Goal: Transaction & Acquisition: Register for event/course

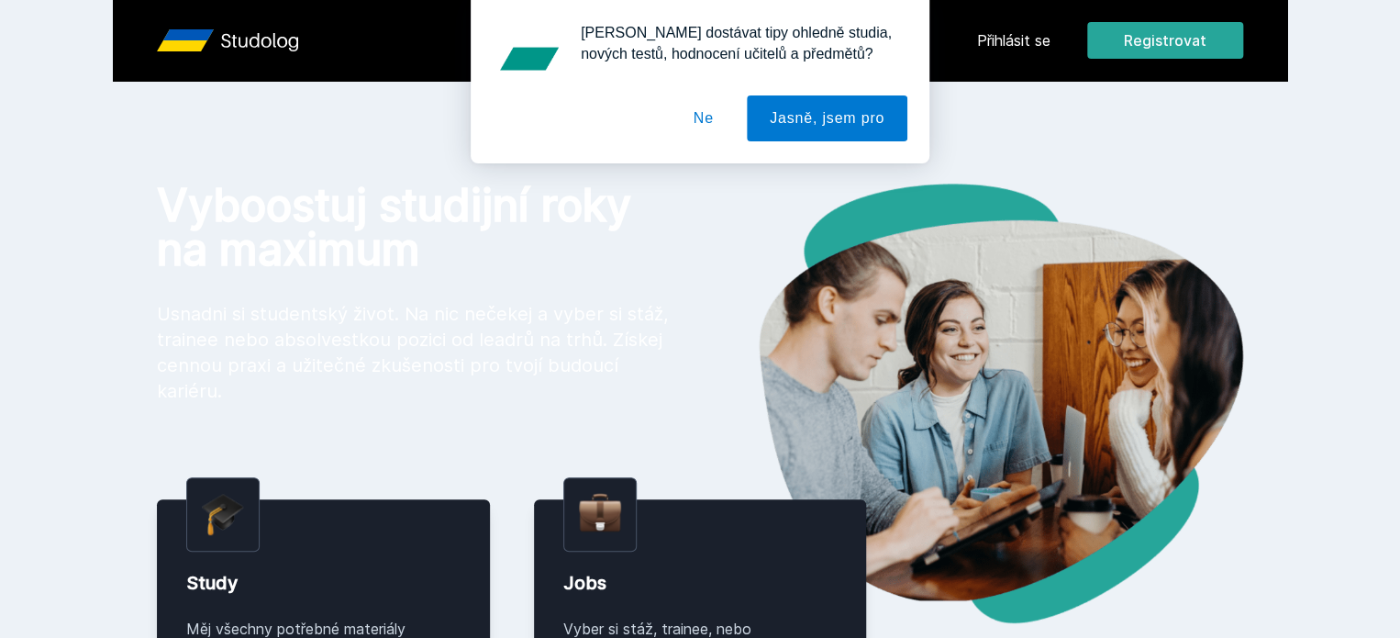
click at [701, 113] on button "Ne" at bounding box center [704, 118] width 66 height 46
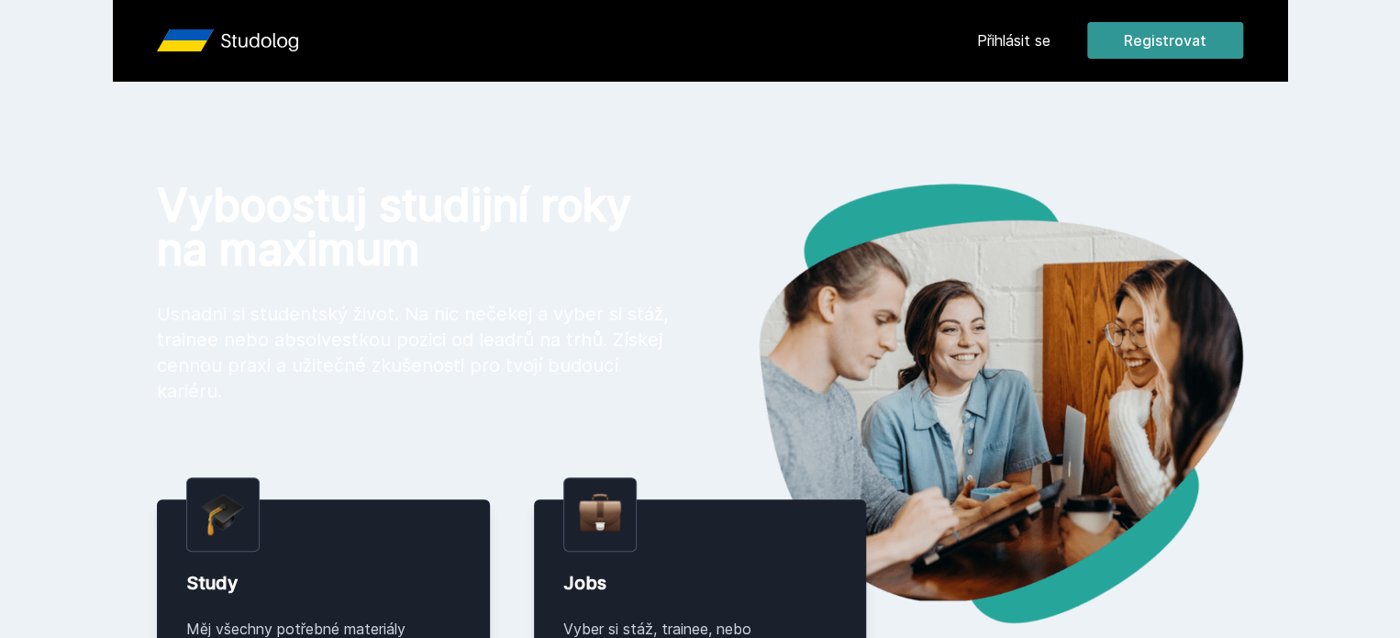
click at [1215, 34] on button "Registrovat" at bounding box center [1165, 40] width 156 height 37
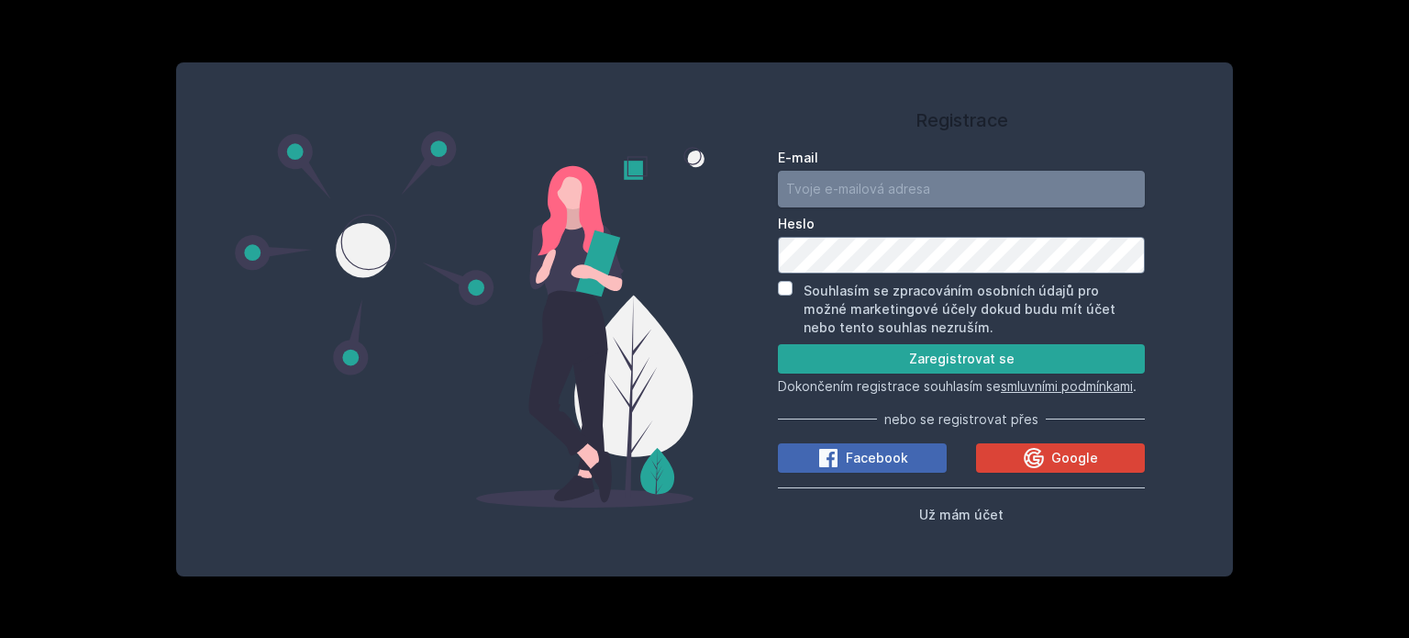
click at [861, 190] on input "E-mail" at bounding box center [961, 189] width 367 height 37
type input "[EMAIL_ADDRESS][DOMAIN_NAME]"
click at [778, 344] on button "Zaregistrovat se" at bounding box center [961, 358] width 367 height 29
click at [789, 281] on input "Souhlasím se zpracováním osobních údajů pro možné marketingové účely dokud budu…" at bounding box center [785, 288] width 15 height 15
checkbox input "true"
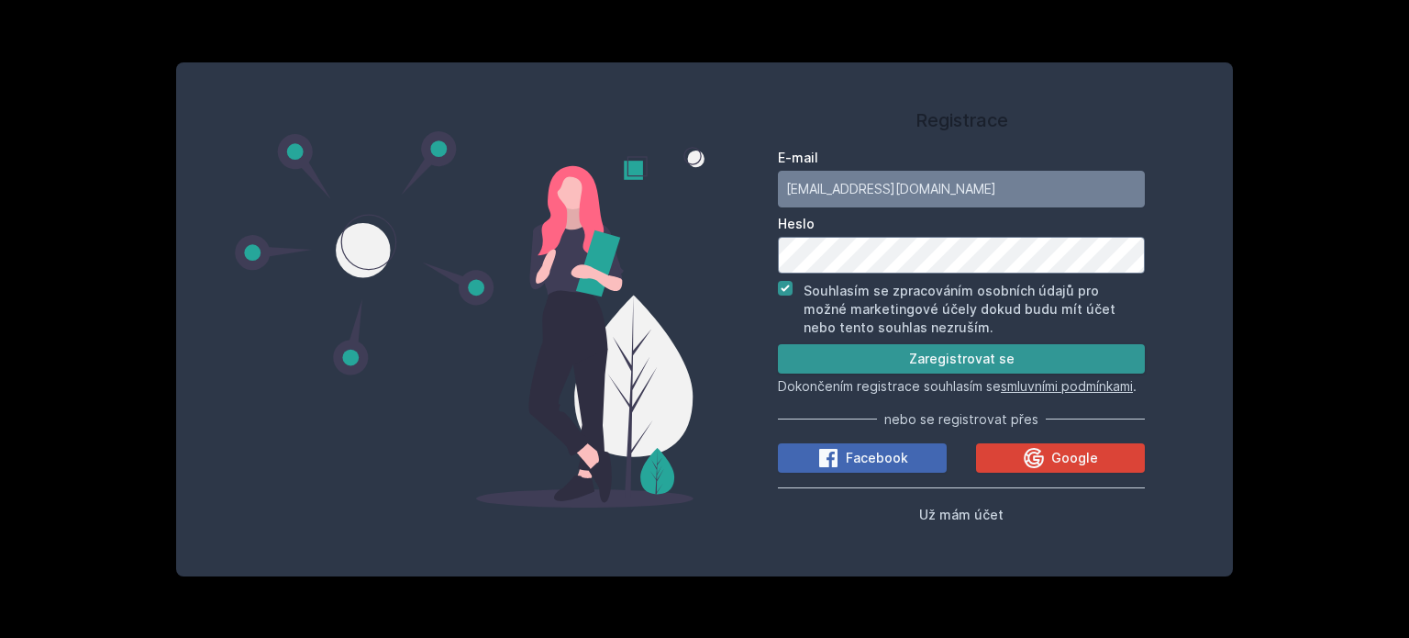
click at [1043, 348] on button "Zaregistrovat se" at bounding box center [961, 358] width 367 height 29
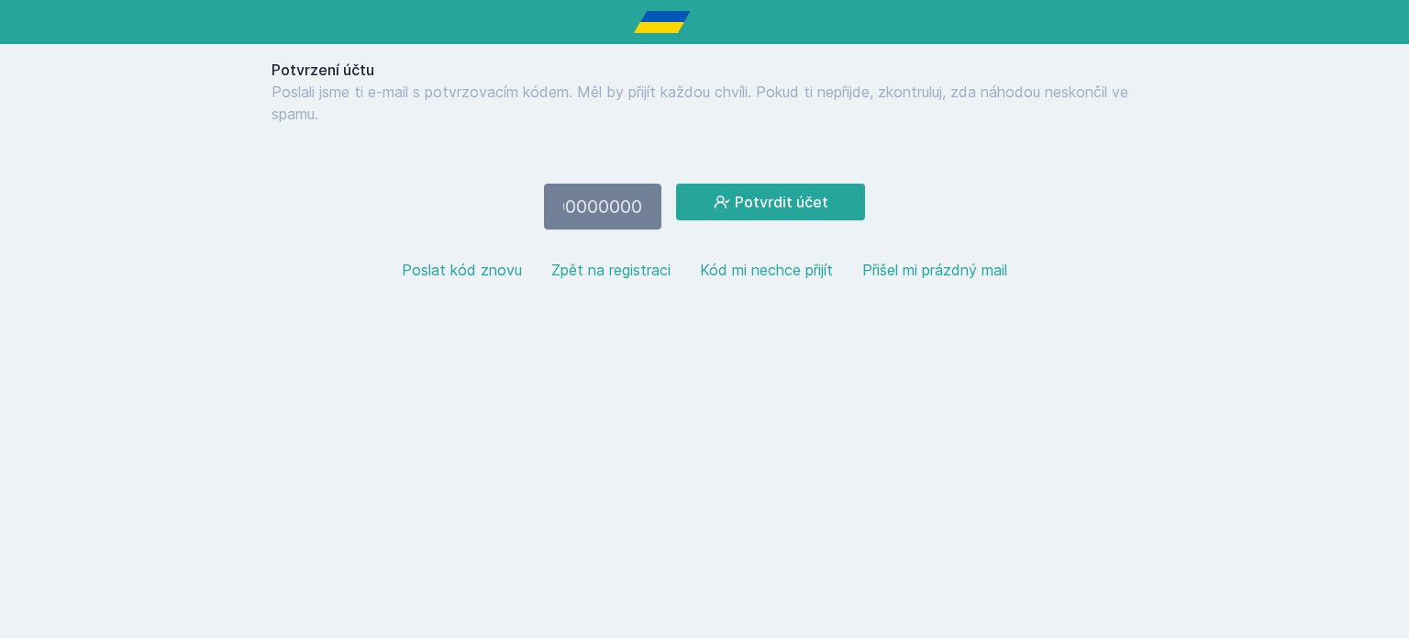
scroll to position [0, 4634]
type input "0000000000000000000000000000000000000000000000000000000000000000000000000000000…"
click at [484, 267] on button "Poslat kód znovu" at bounding box center [462, 270] width 120 height 22
click at [775, 264] on button "Kód mi nechce přijít" at bounding box center [766, 270] width 133 height 22
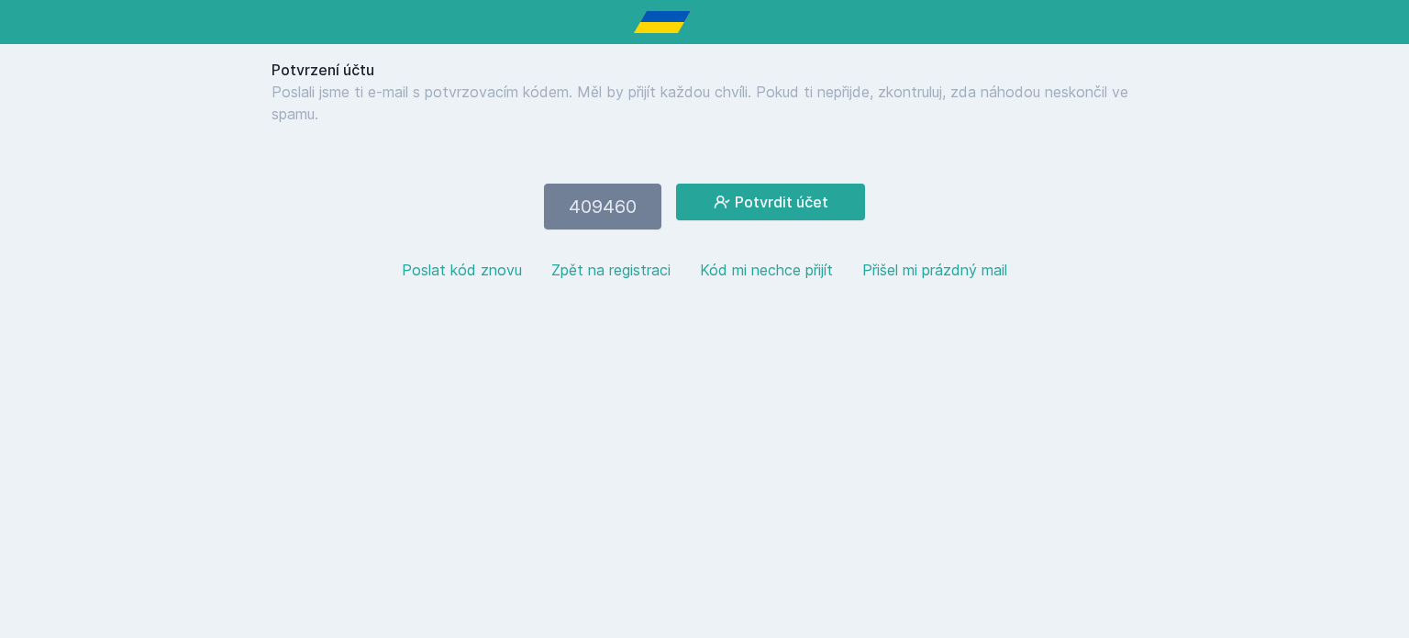
click at [676, 184] on button "Potvrdit účet" at bounding box center [770, 202] width 189 height 37
type input "4"
type input "591130"
click at [676, 184] on button "Potvrdit účet" at bounding box center [770, 202] width 189 height 37
click at [454, 271] on button "Poslat kód znovu" at bounding box center [462, 270] width 120 height 22
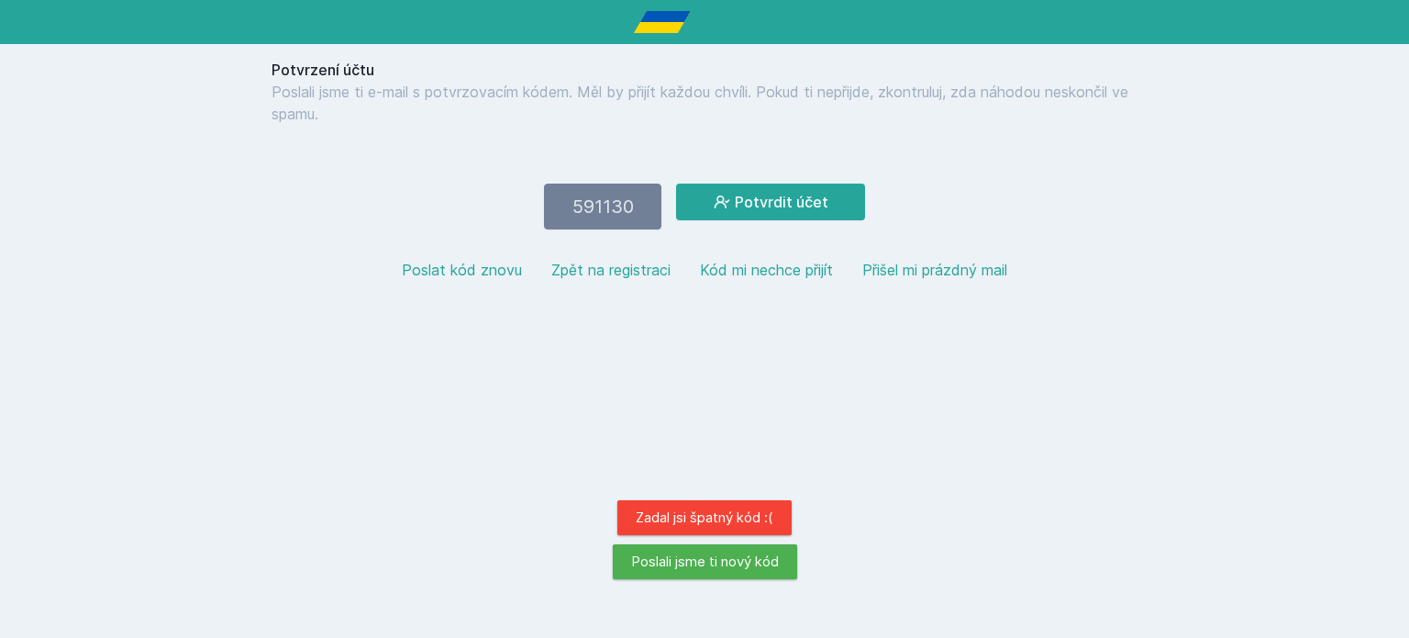
click at [464, 267] on button "Poslat kód znovu" at bounding box center [462, 270] width 120 height 22
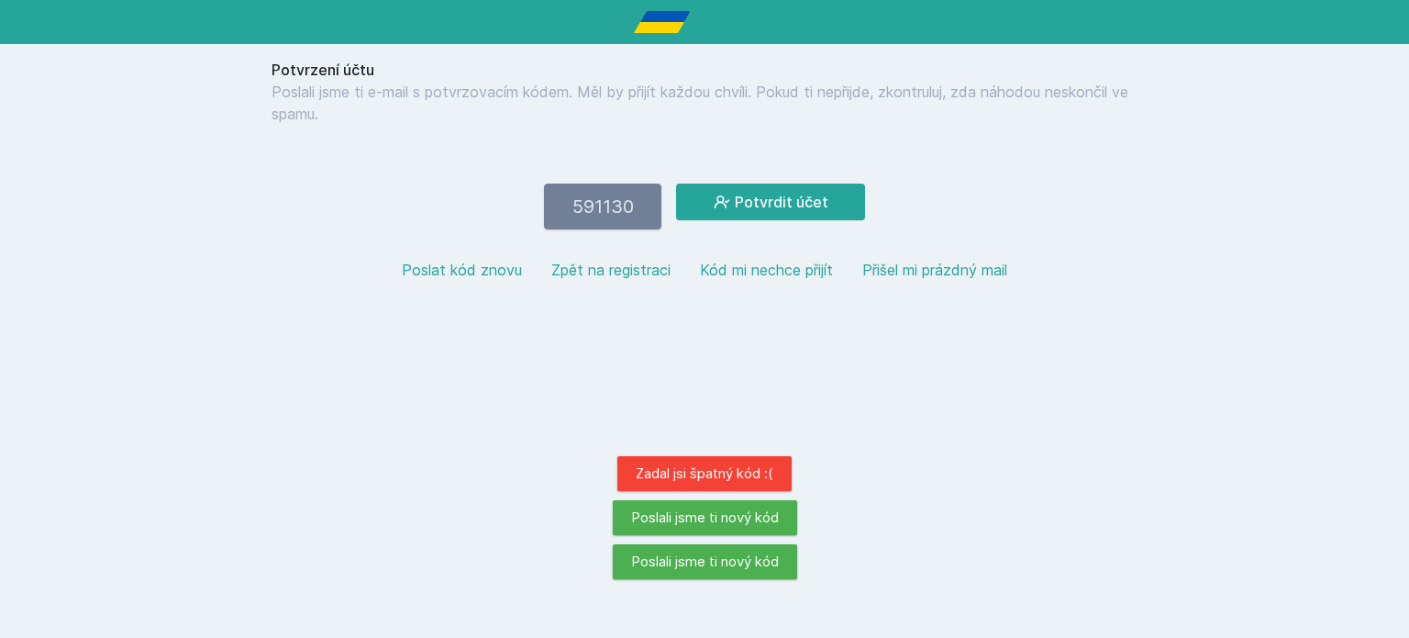
click at [647, 213] on input "591130" at bounding box center [602, 207] width 117 height 46
type input "5"
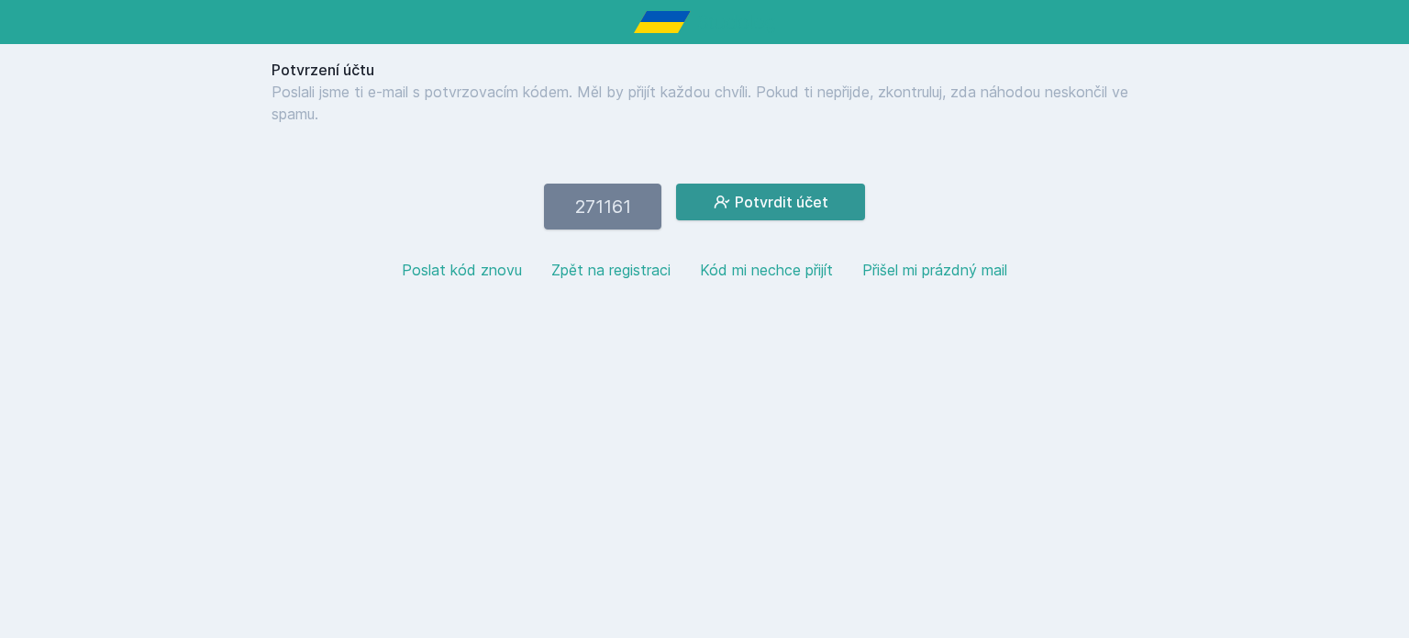
type input "271161"
click at [724, 201] on icon at bounding box center [723, 201] width 16 height 13
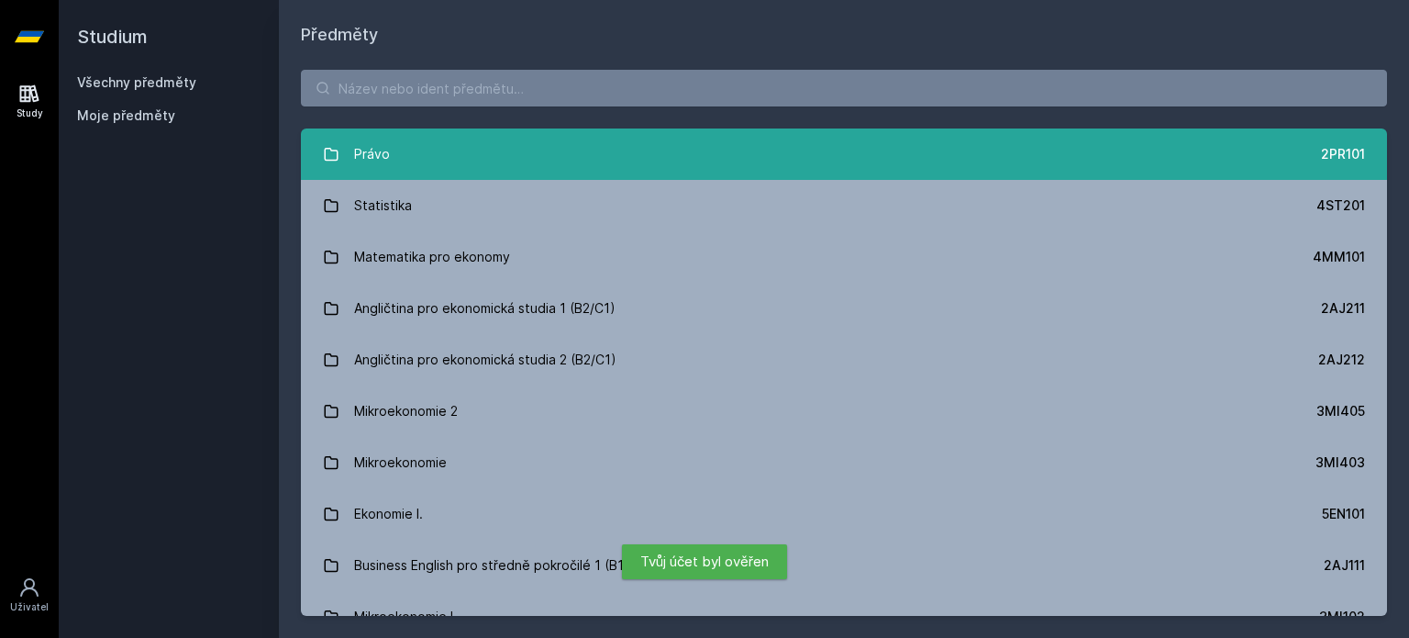
click at [646, 153] on link "Právo 2PR101" at bounding box center [844, 153] width 1086 height 51
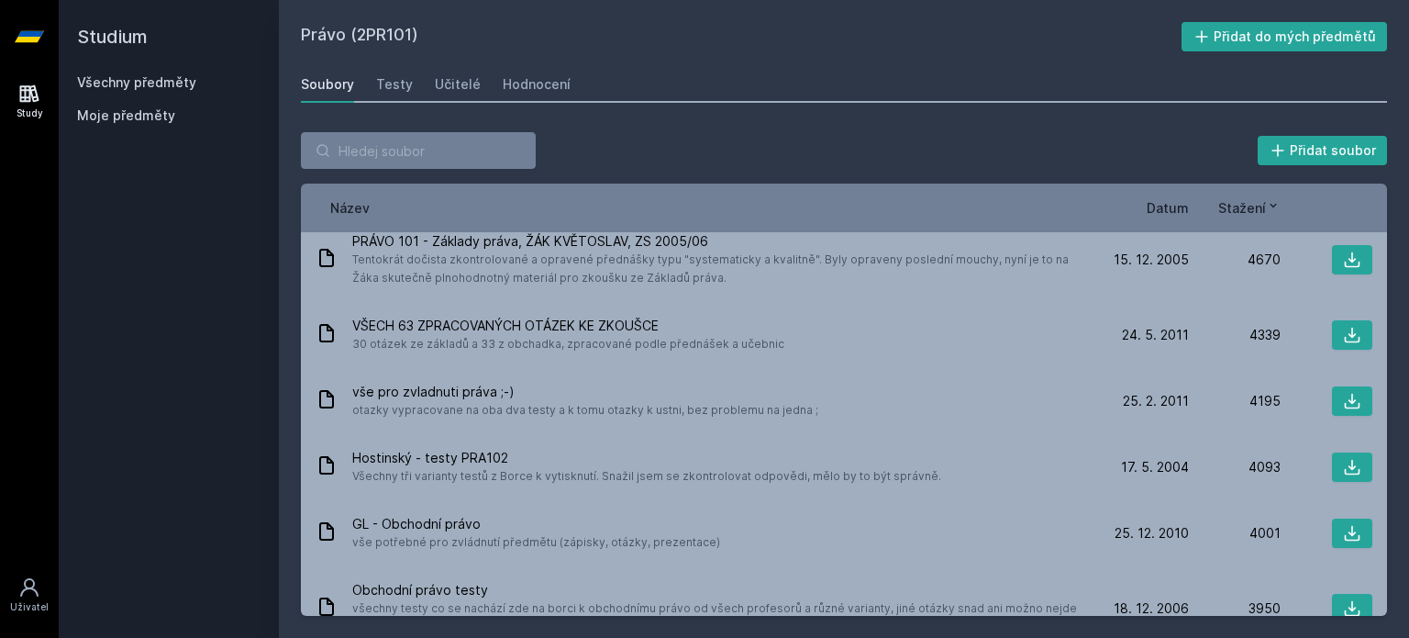
click at [1173, 204] on span "Datum" at bounding box center [1168, 207] width 42 height 19
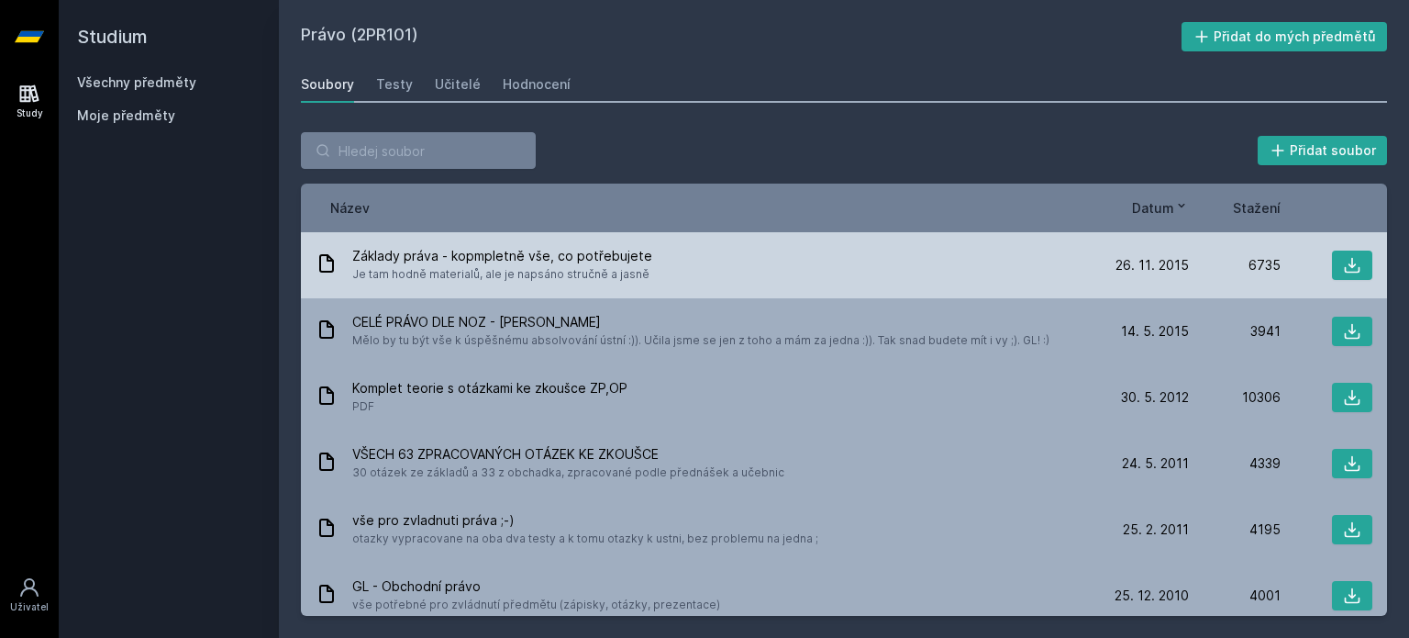
click at [424, 272] on span "Je tam hodně materialů, ale je napsáno stručně a jasně" at bounding box center [502, 274] width 300 height 18
click at [407, 252] on span "Základy práva - kopmpletně vše, co potřebujete" at bounding box center [502, 256] width 300 height 18
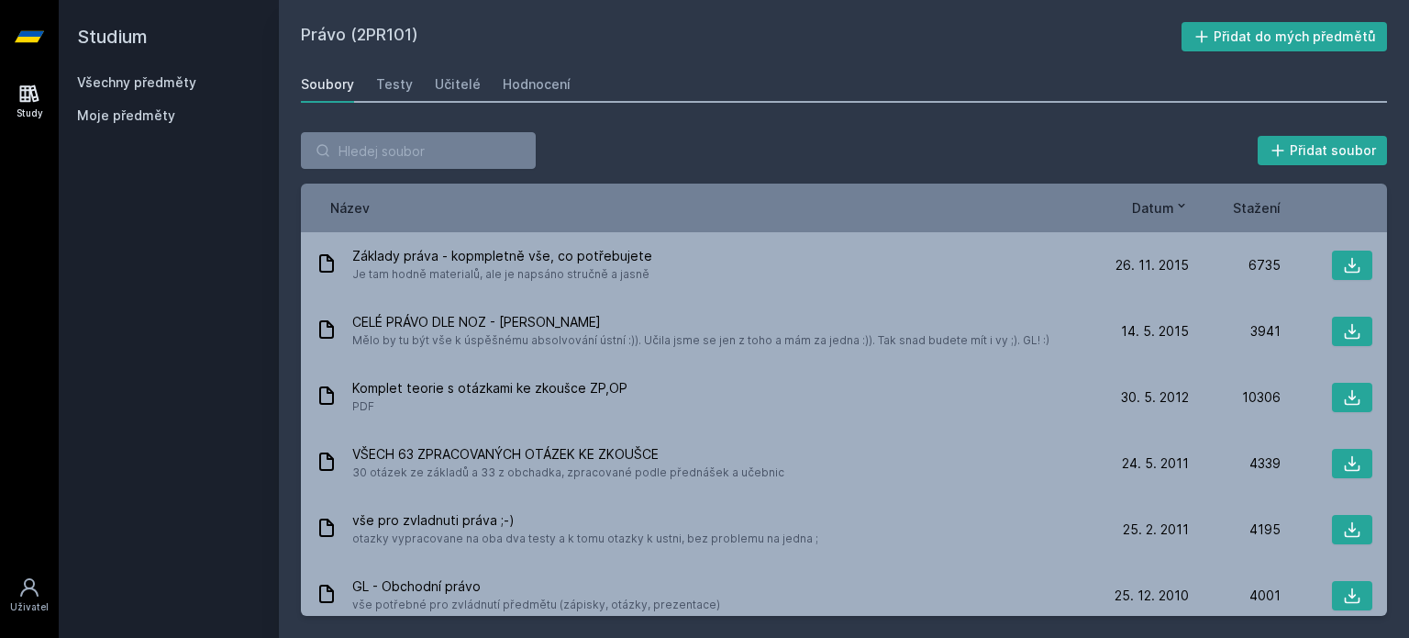
click at [139, 84] on link "Všechny předměty" at bounding box center [136, 82] width 119 height 16
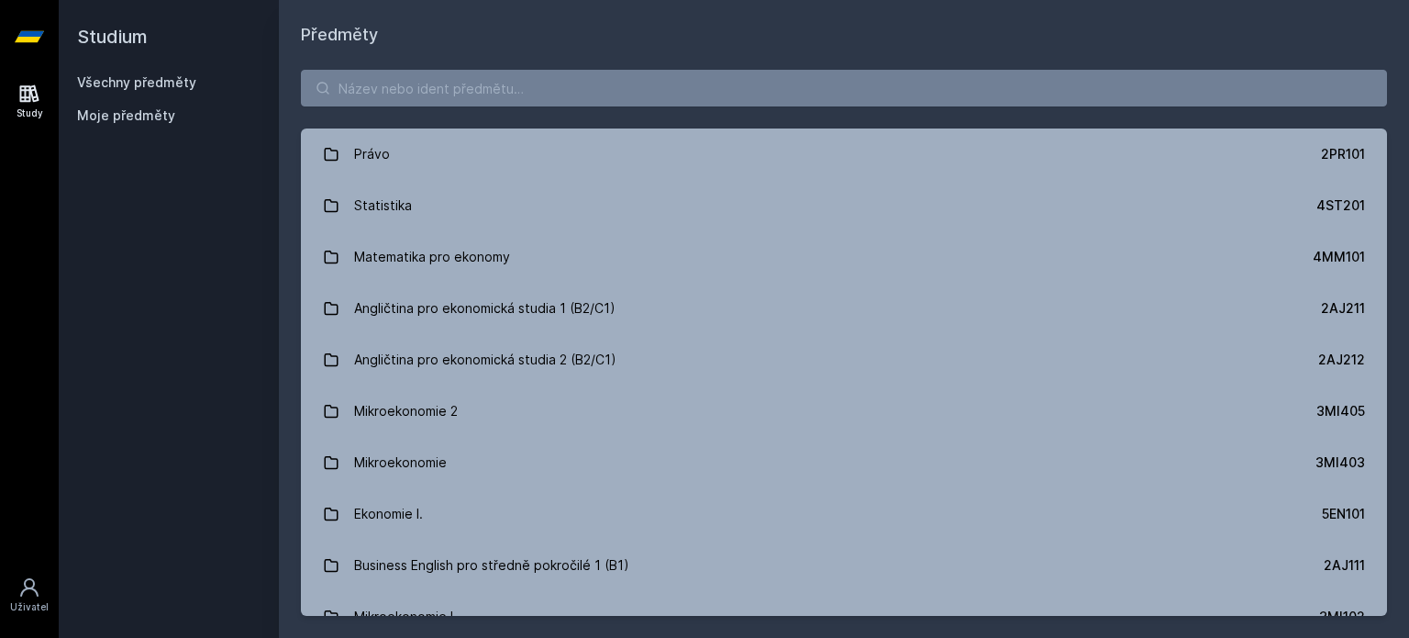
click at [158, 113] on span "Moje předměty" at bounding box center [126, 115] width 98 height 18
click at [143, 122] on span "Moje předměty" at bounding box center [126, 115] width 98 height 18
click at [138, 120] on span "Moje předměty" at bounding box center [126, 115] width 98 height 18
click at [130, 116] on span "Moje předměty" at bounding box center [126, 115] width 98 height 18
click at [128, 114] on span "Moje předměty" at bounding box center [126, 115] width 98 height 18
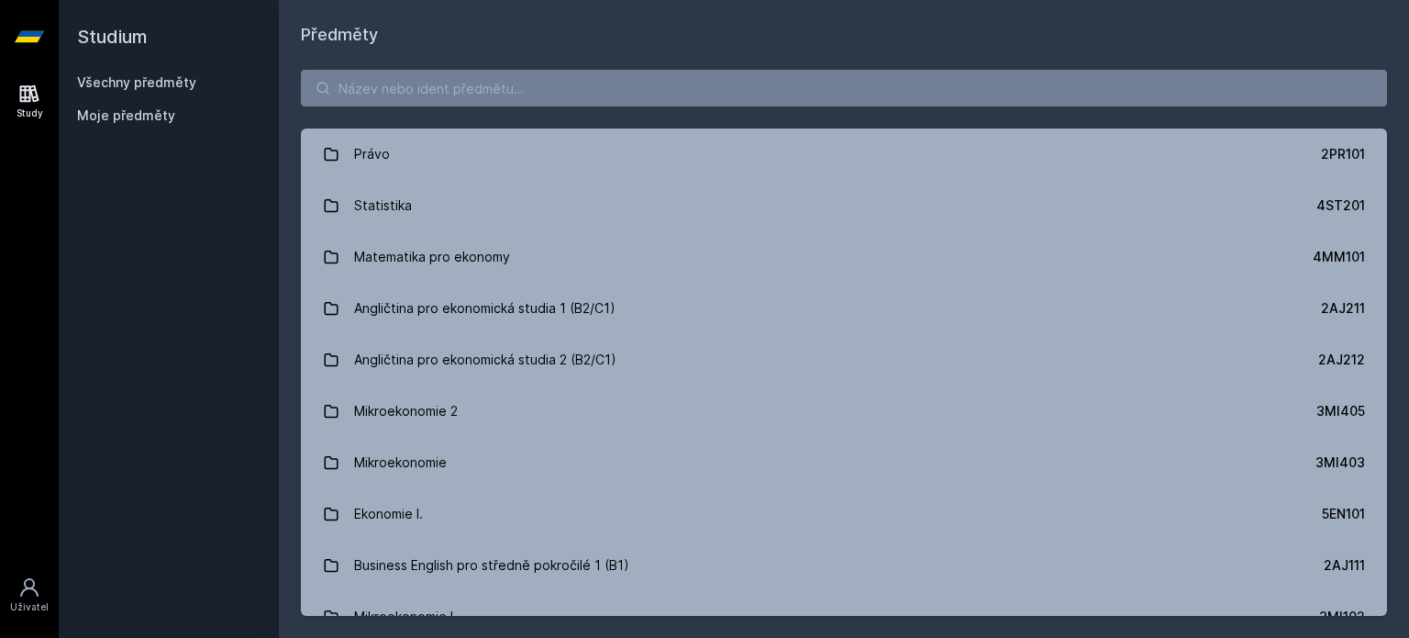
click at [127, 114] on span "Moje předměty" at bounding box center [126, 115] width 98 height 18
click at [129, 85] on link "Všechny předměty" at bounding box center [136, 82] width 119 height 16
click at [139, 113] on span "Moje předměty" at bounding box center [126, 115] width 98 height 18
click at [30, 101] on icon at bounding box center [29, 94] width 22 height 22
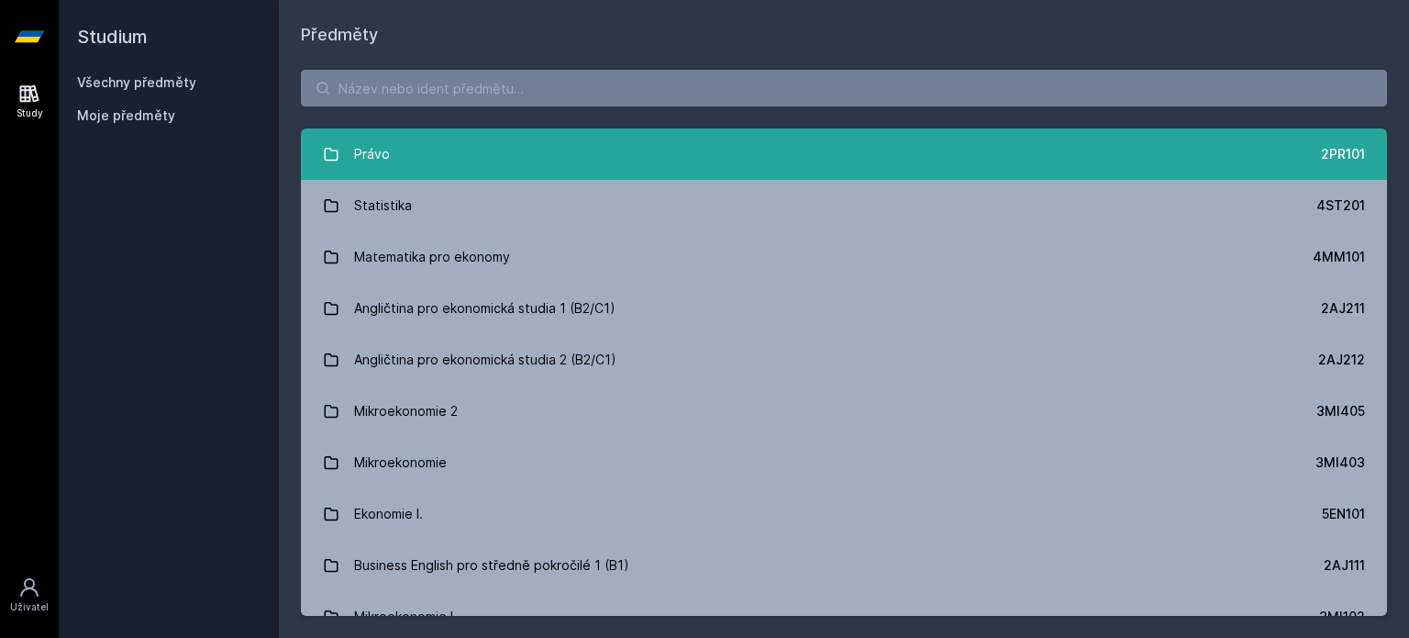
click at [328, 147] on icon at bounding box center [331, 154] width 17 height 17
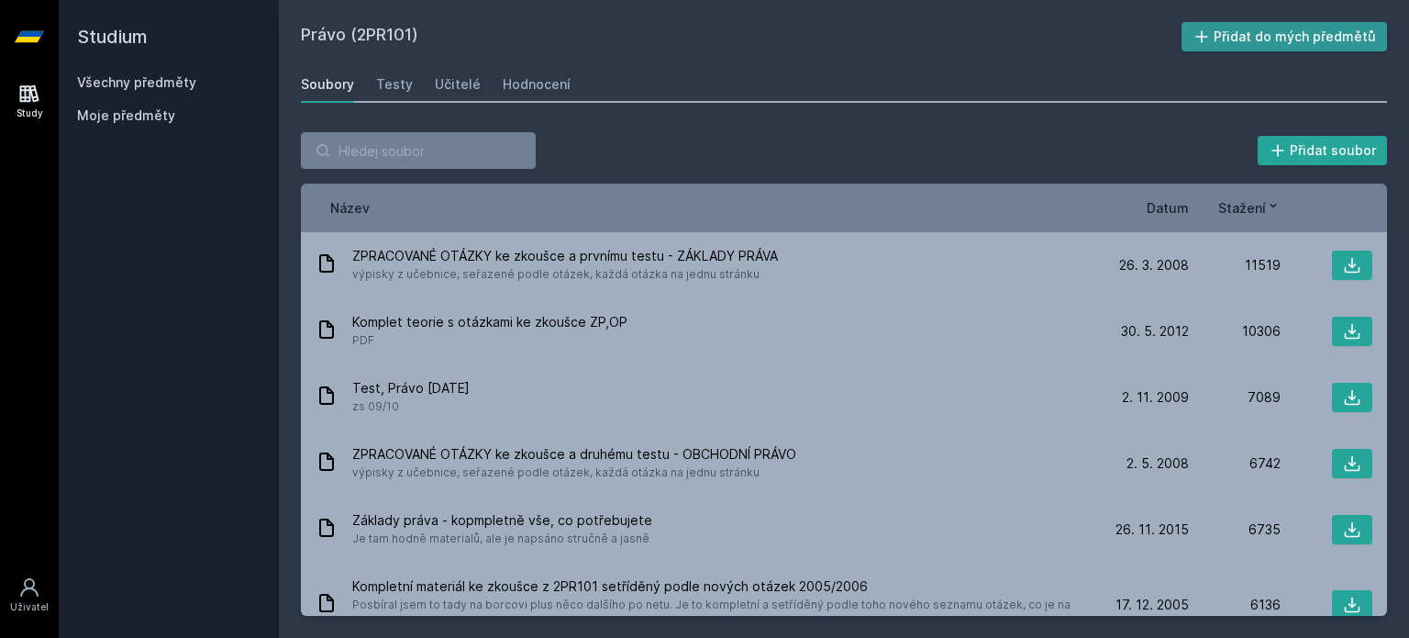
click at [1254, 35] on button "Přidat do mých předmětů" at bounding box center [1285, 36] width 206 height 29
click at [110, 83] on link "Všechny předměty" at bounding box center [136, 82] width 119 height 16
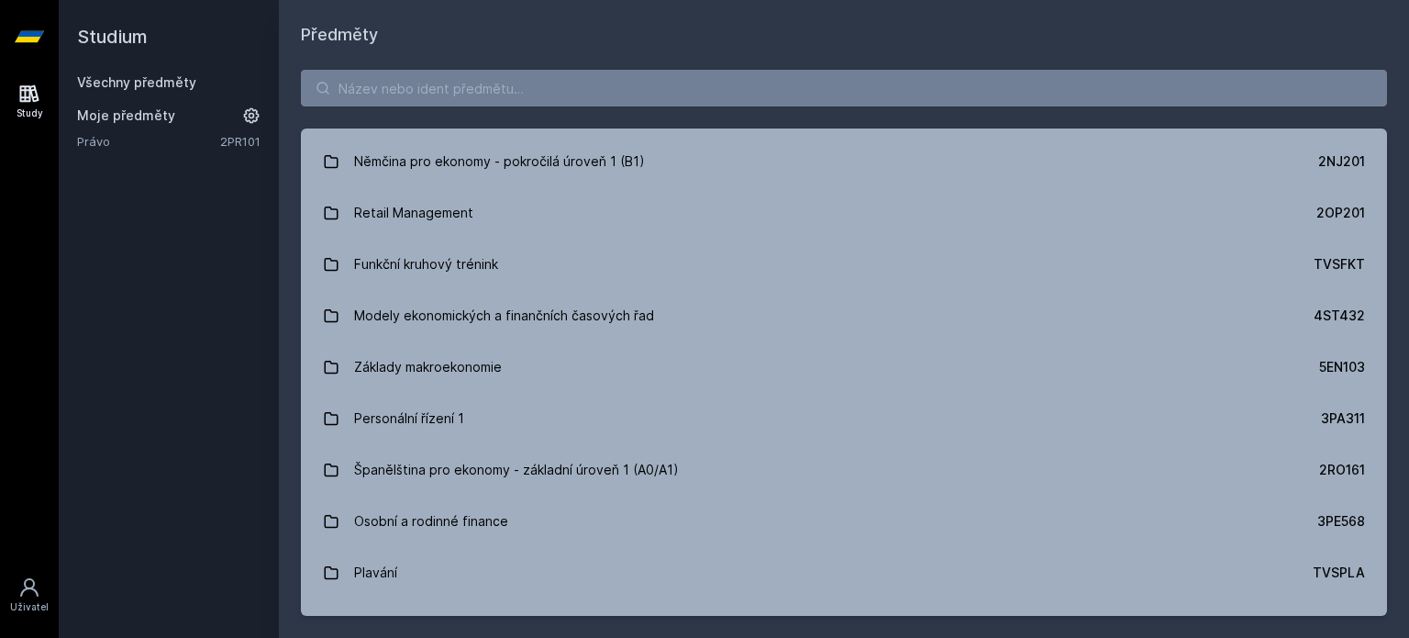
scroll to position [2936, 0]
